Goal: Information Seeking & Learning: Learn about a topic

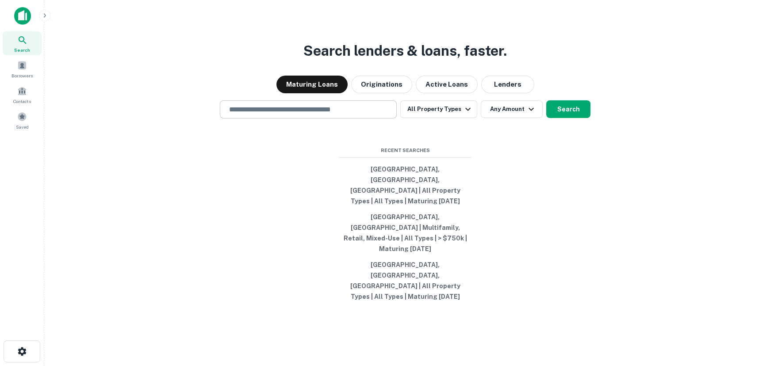
click at [254, 114] on input "text" at bounding box center [308, 109] width 169 height 10
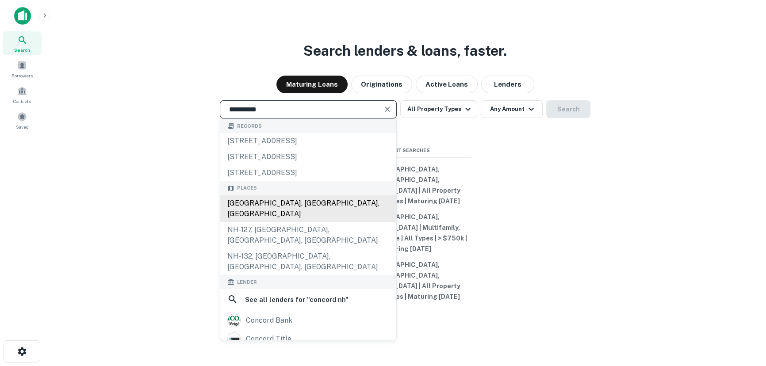
click at [284, 222] on div "Concord, NH, USA" at bounding box center [308, 208] width 176 height 27
type input "**********"
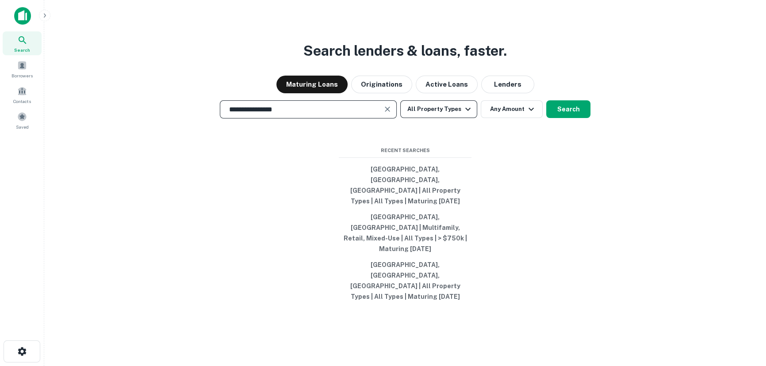
click at [446, 118] on button "All Property Types" at bounding box center [438, 109] width 77 height 18
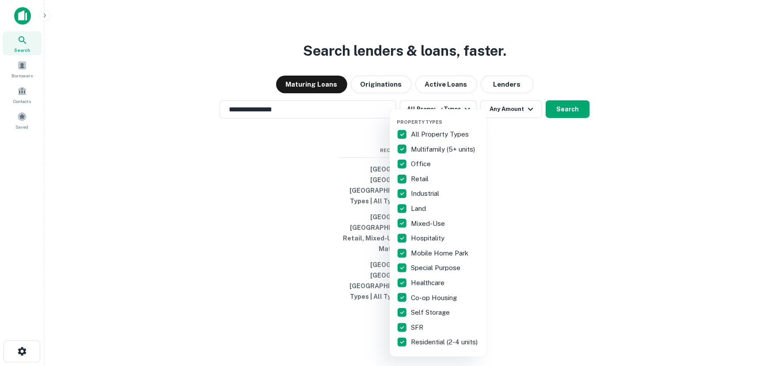
click at [560, 136] on div at bounding box center [385, 183] width 771 height 366
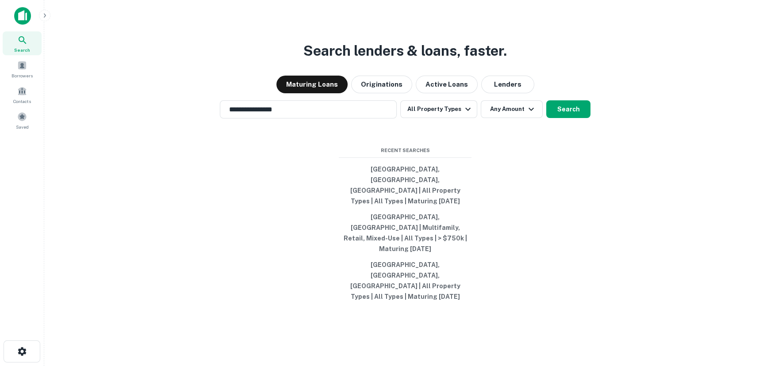
click at [560, 118] on button "Search" at bounding box center [568, 109] width 44 height 18
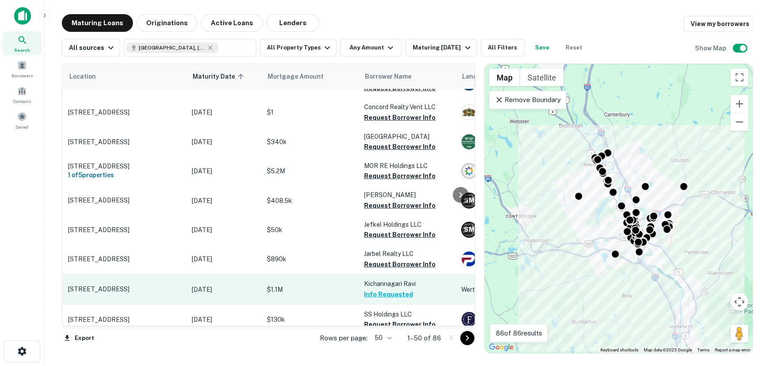
scroll to position [201, 24]
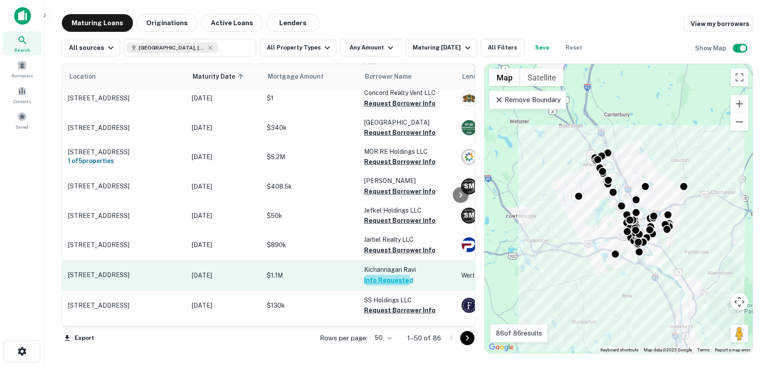
click at [385, 275] on button "Info Requested" at bounding box center [388, 280] width 49 height 11
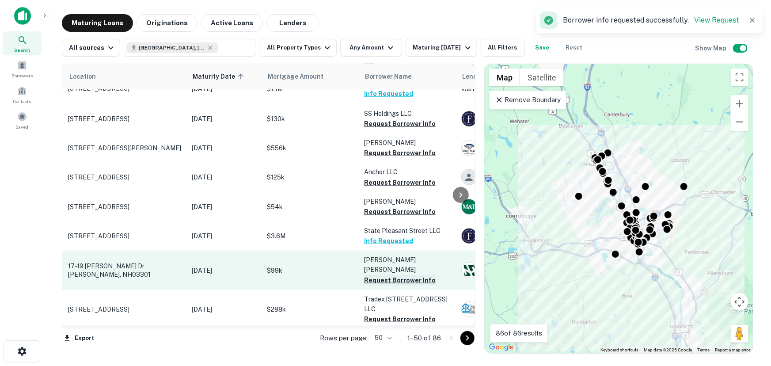
scroll to position [402, 24]
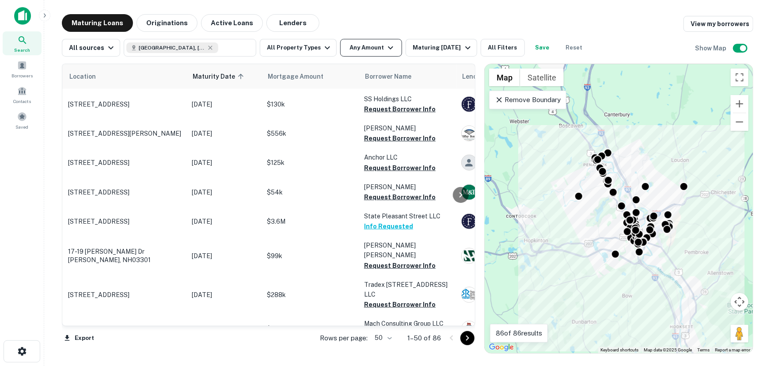
click at [386, 45] on icon "button" at bounding box center [390, 47] width 11 height 11
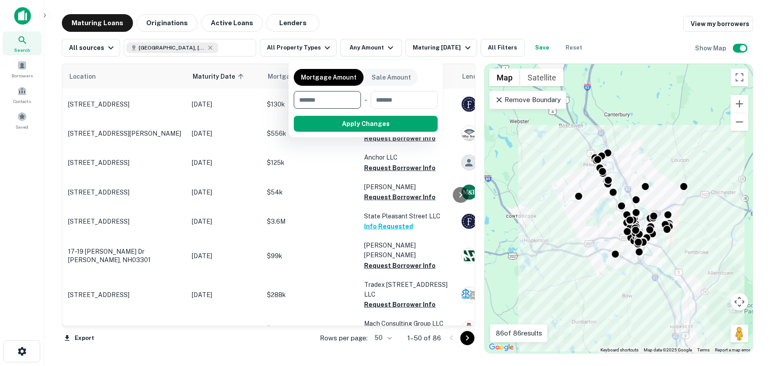
click at [309, 100] on input "number" at bounding box center [324, 100] width 61 height 18
type input "******"
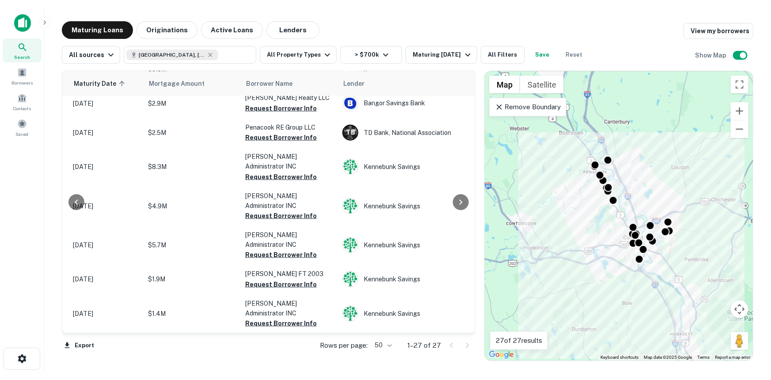
scroll to position [567, 143]
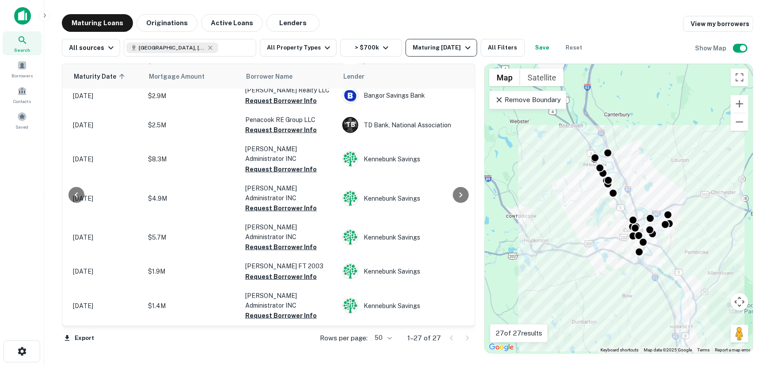
click at [445, 48] on div "Maturing [DATE]" at bounding box center [443, 47] width 60 height 11
click at [370, 45] on div at bounding box center [385, 183] width 771 height 366
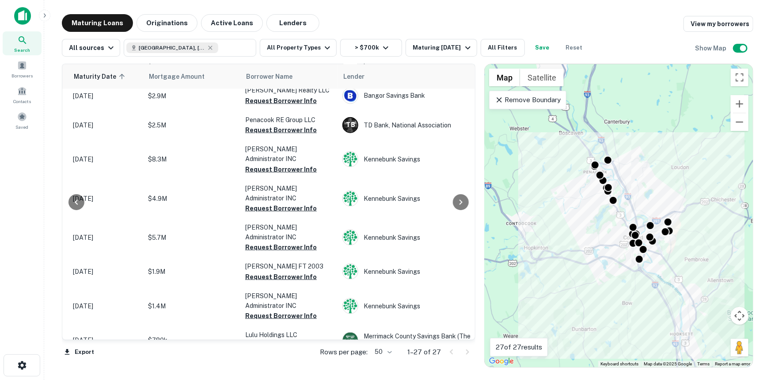
scroll to position [553, 143]
